Goal: Find specific page/section: Find specific page/section

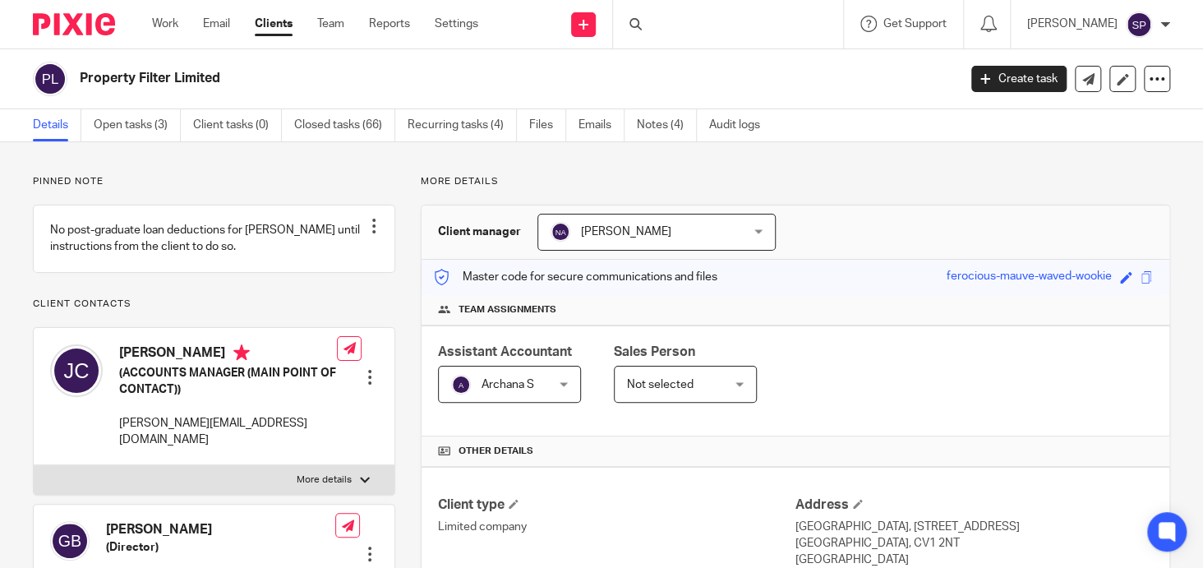
drag, startPoint x: 689, startPoint y: 16, endPoint x: 680, endPoint y: 24, distance: 11.7
click at [687, 16] on div at bounding box center [728, 24] width 230 height 48
click at [660, 21] on div at bounding box center [728, 24] width 230 height 48
click at [661, 21] on input "Search" at bounding box center [720, 27] width 148 height 15
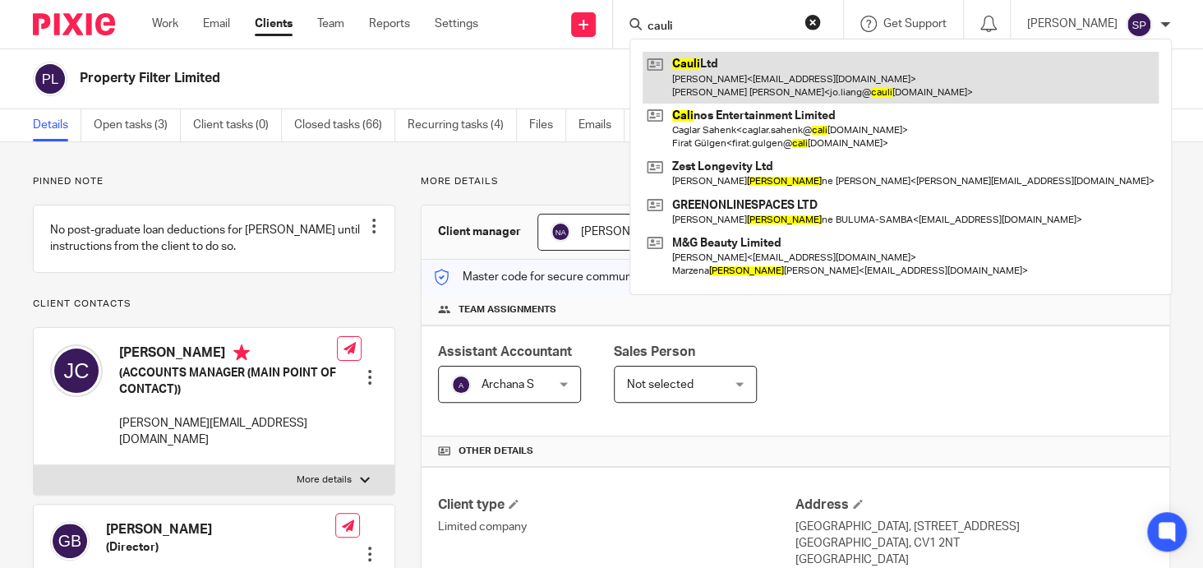
type input "cauli"
click at [699, 62] on link at bounding box center [901, 77] width 516 height 51
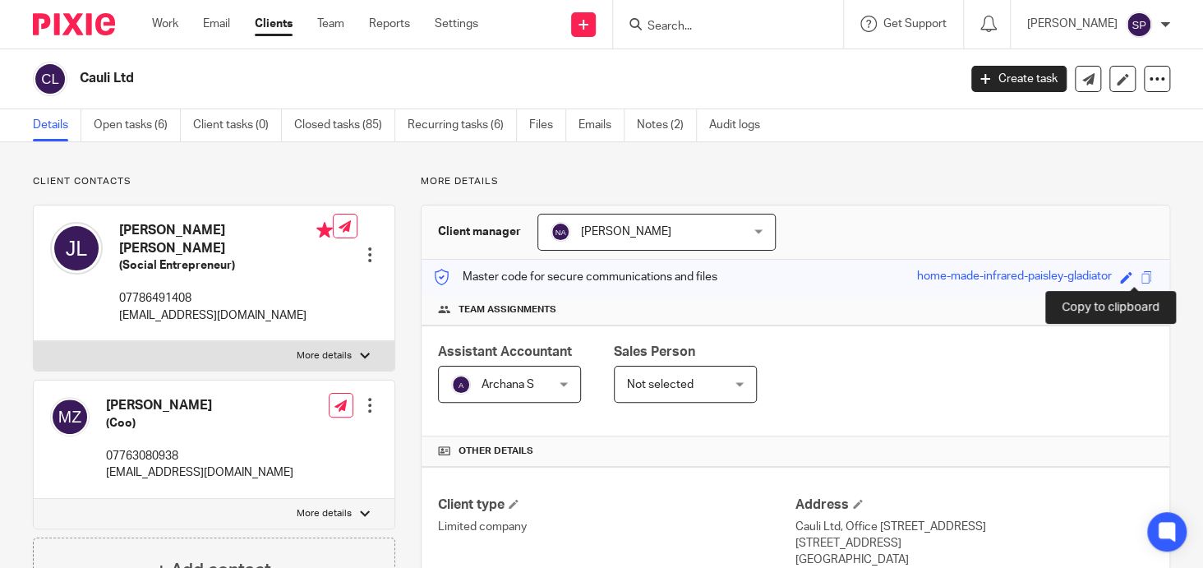
click at [1141, 274] on span at bounding box center [1147, 277] width 12 height 12
